Goal: Information Seeking & Learning: Learn about a topic

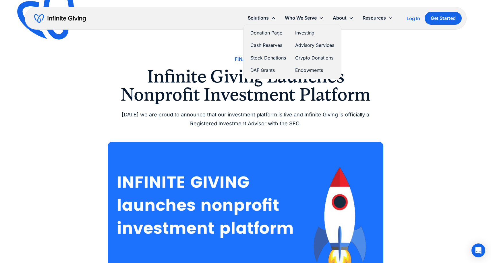
click at [306, 32] on link "Investing" at bounding box center [314, 33] width 39 height 8
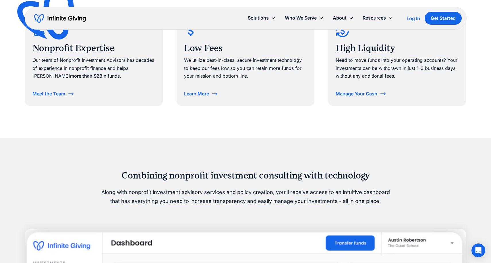
scroll to position [338, 0]
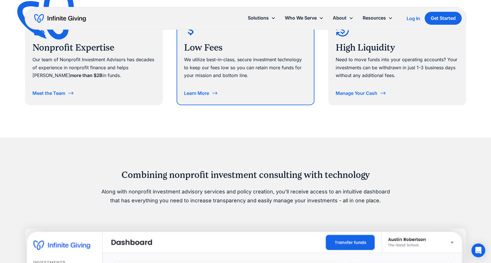
click at [201, 92] on div "Learn More" at bounding box center [196, 93] width 25 height 5
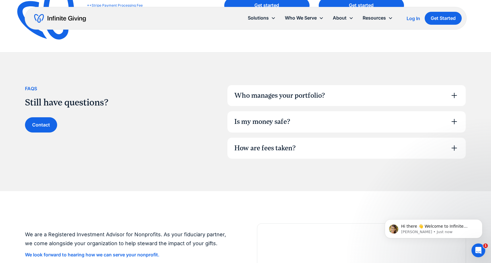
scroll to position [356, 0]
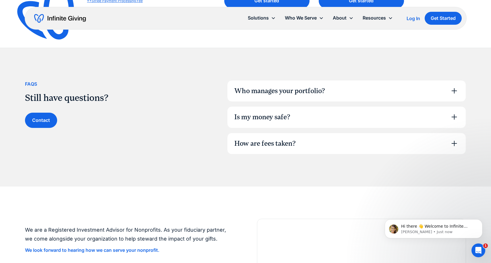
click at [270, 92] on div "Who manages your portfolio?" at bounding box center [279, 91] width 91 height 10
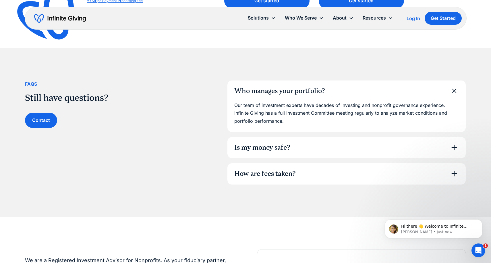
click at [251, 175] on div "How are fees taken?" at bounding box center [264, 174] width 61 height 10
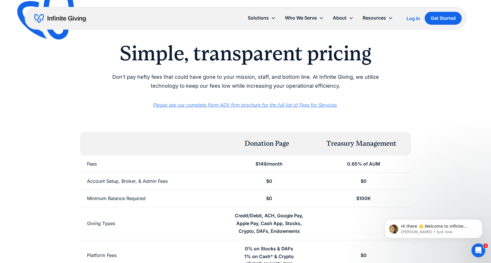
scroll to position [0, 0]
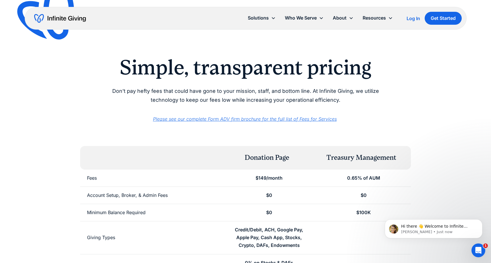
click at [303, 72] on h2 "Simple, transparent pricing" at bounding box center [246, 67] width 294 height 25
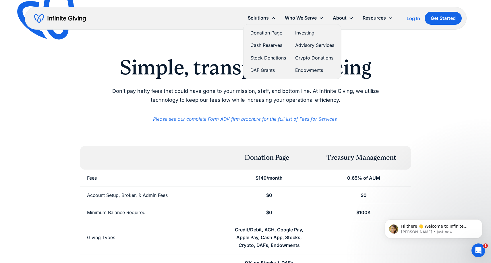
click at [302, 70] on link "Endowments" at bounding box center [314, 70] width 39 height 8
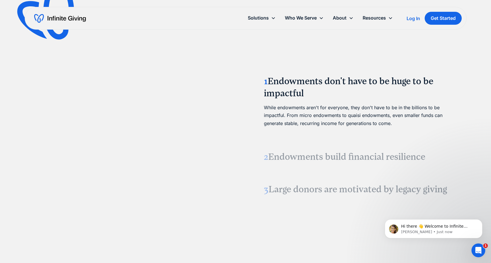
scroll to position [730, 0]
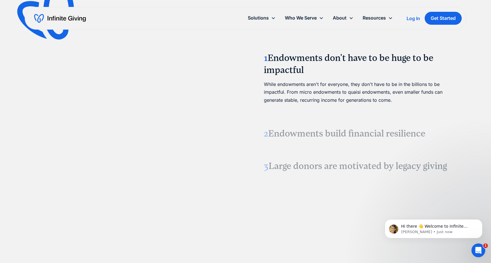
click at [173, 108] on video at bounding box center [129, 110] width 86 height 43
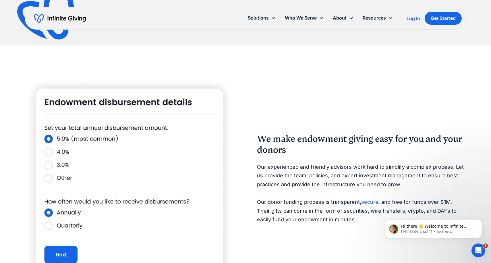
scroll to position [957, 0]
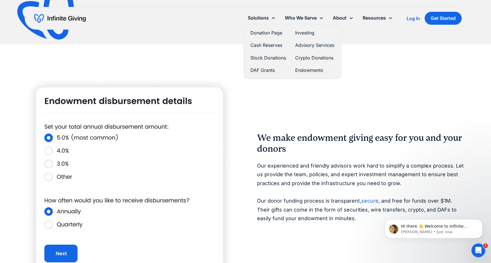
click at [267, 48] on link "Cash Reserves" at bounding box center [268, 45] width 36 height 8
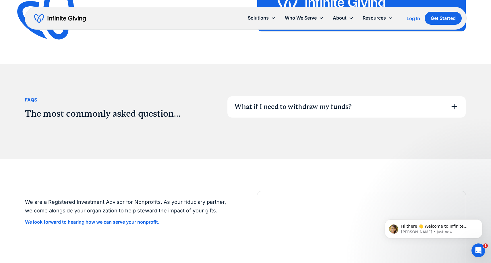
scroll to position [916, 0]
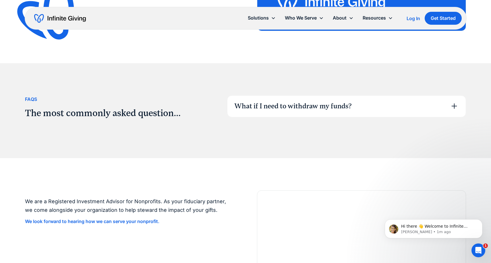
click at [247, 99] on div "What if I need to withdraw my funds?" at bounding box center [346, 106] width 238 height 21
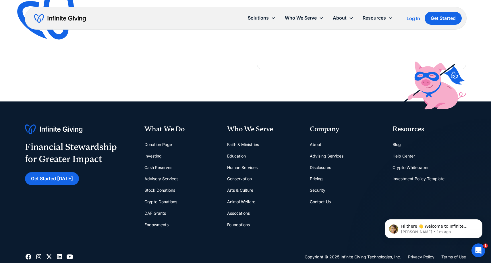
scroll to position [1272, 0]
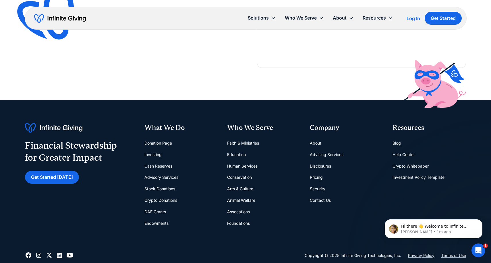
click at [316, 139] on link "About" at bounding box center [315, 142] width 11 height 11
click at [316, 142] on link "About" at bounding box center [315, 142] width 11 height 11
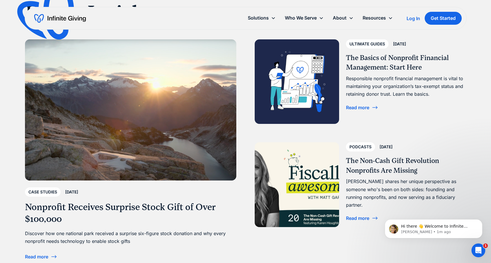
scroll to position [1364, 0]
